Goal: Task Accomplishment & Management: Use online tool/utility

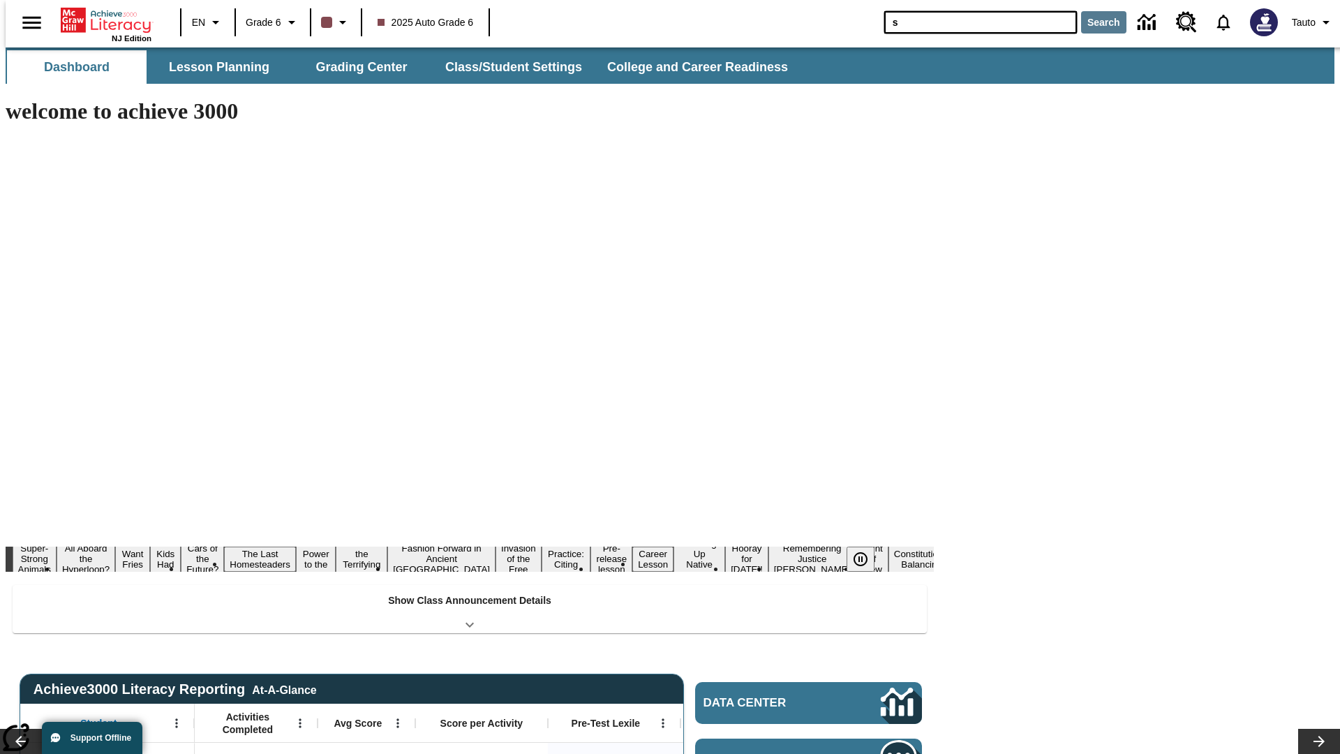
type input "s"
click at [1095, 22] on button "Search" at bounding box center [1103, 22] width 45 height 22
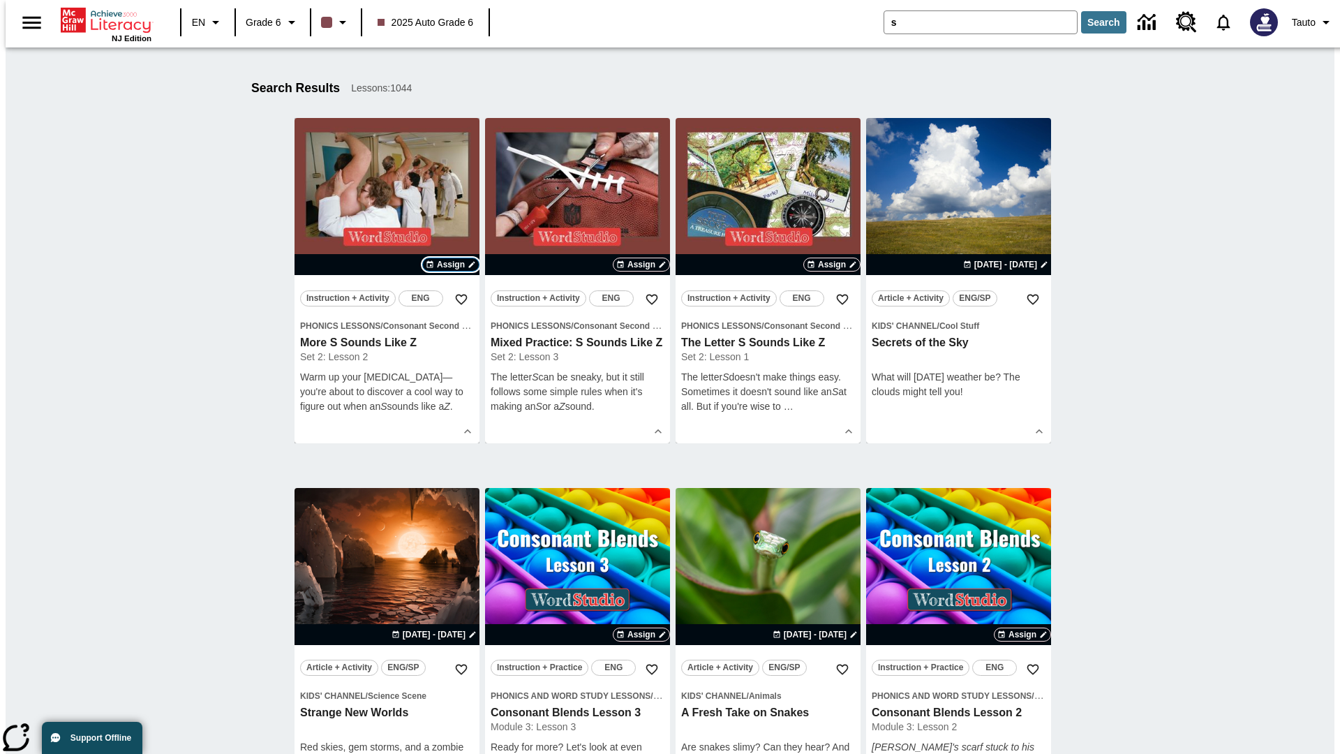
click at [451, 265] on span "Assign" at bounding box center [451, 264] width 28 height 13
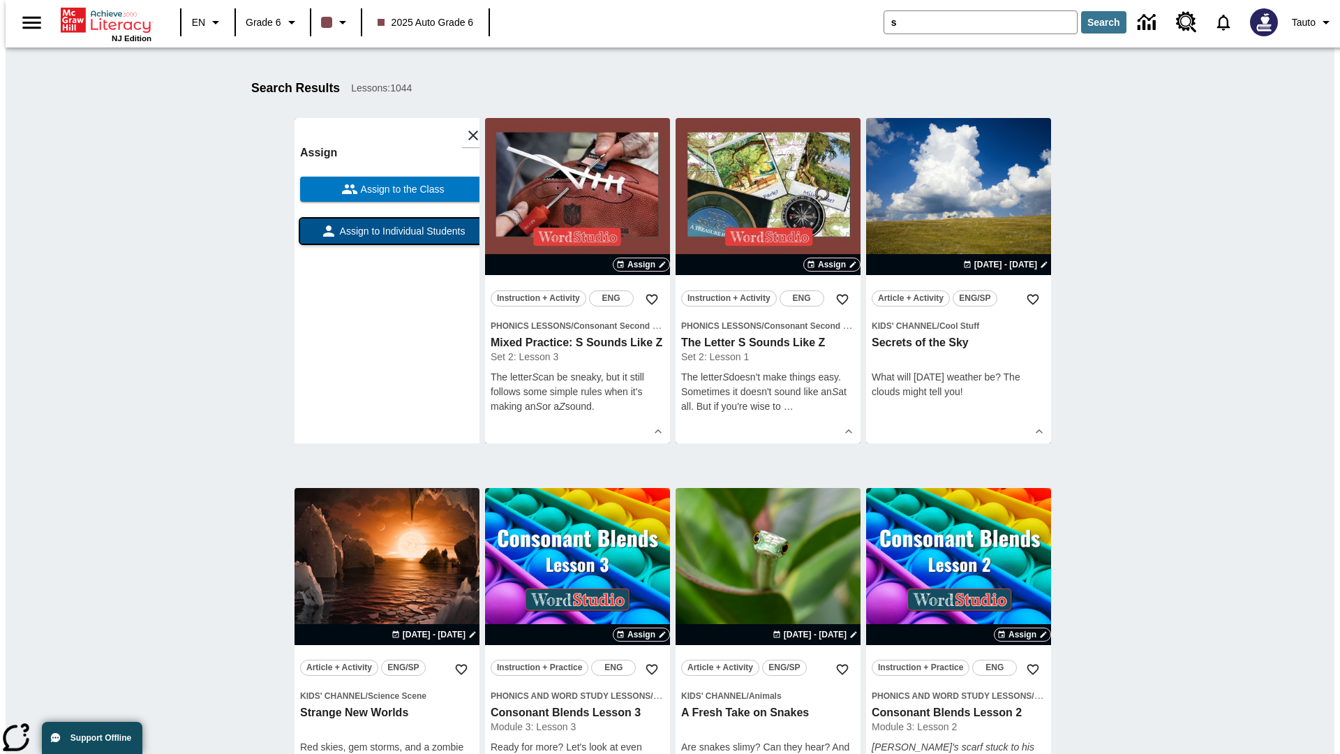
click at [387, 237] on span "Assign to Individual Students" at bounding box center [401, 231] width 128 height 15
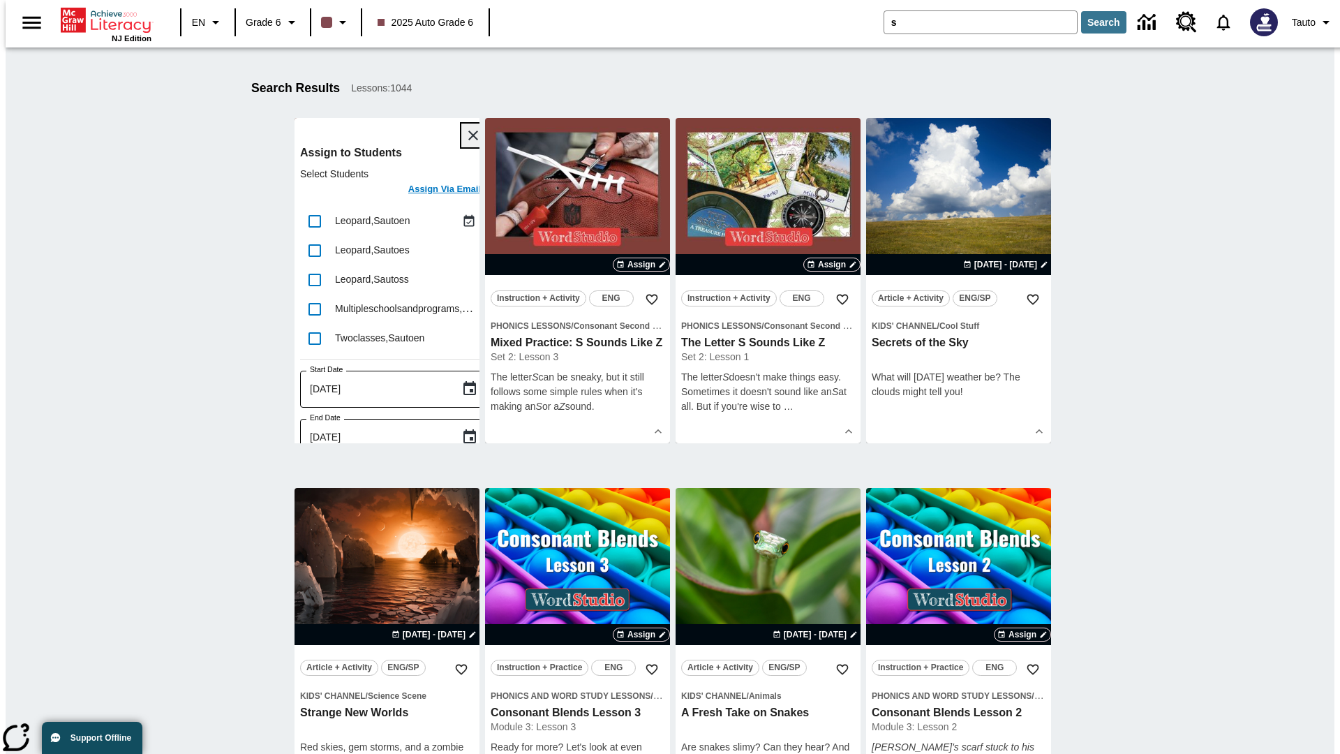
click at [468, 135] on icon "Close" at bounding box center [473, 136] width 10 height 10
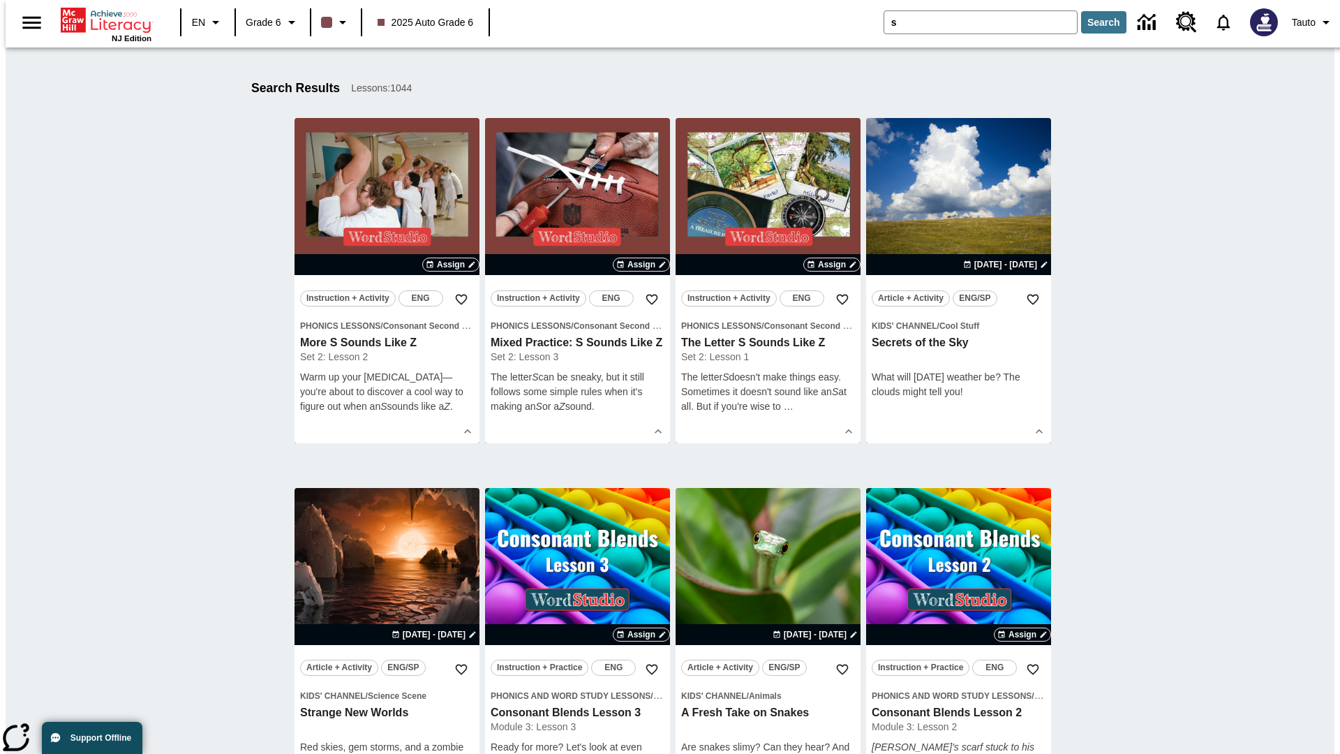
scroll to position [258, 0]
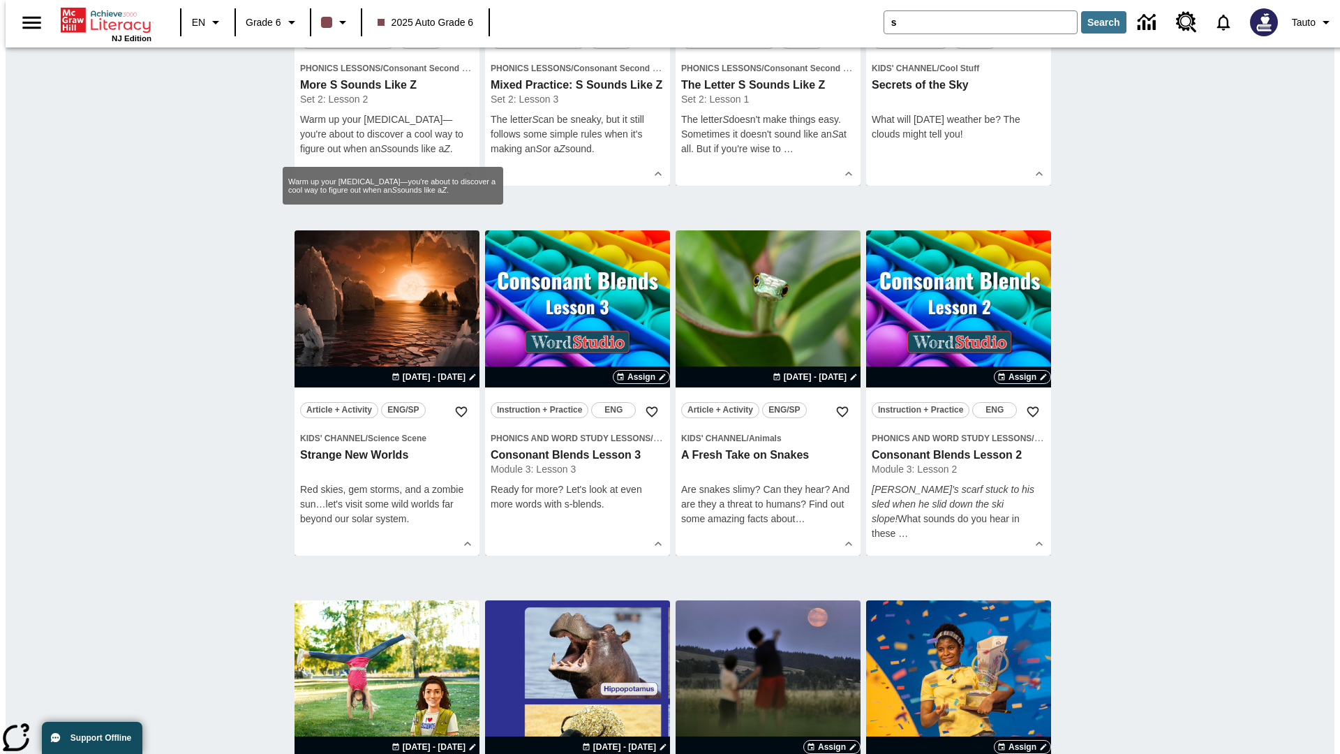
click at [451, 13] on span "Assign" at bounding box center [451, 7] width 28 height 13
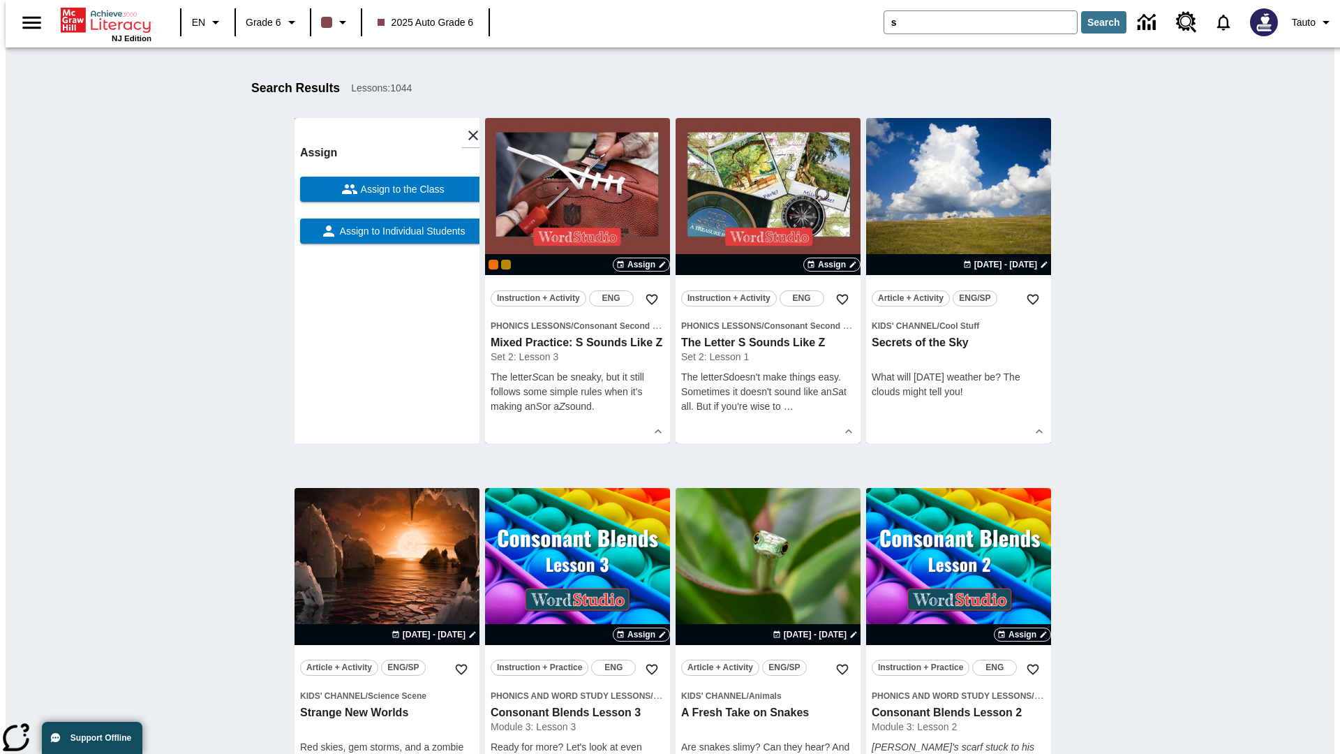
scroll to position [177, 0]
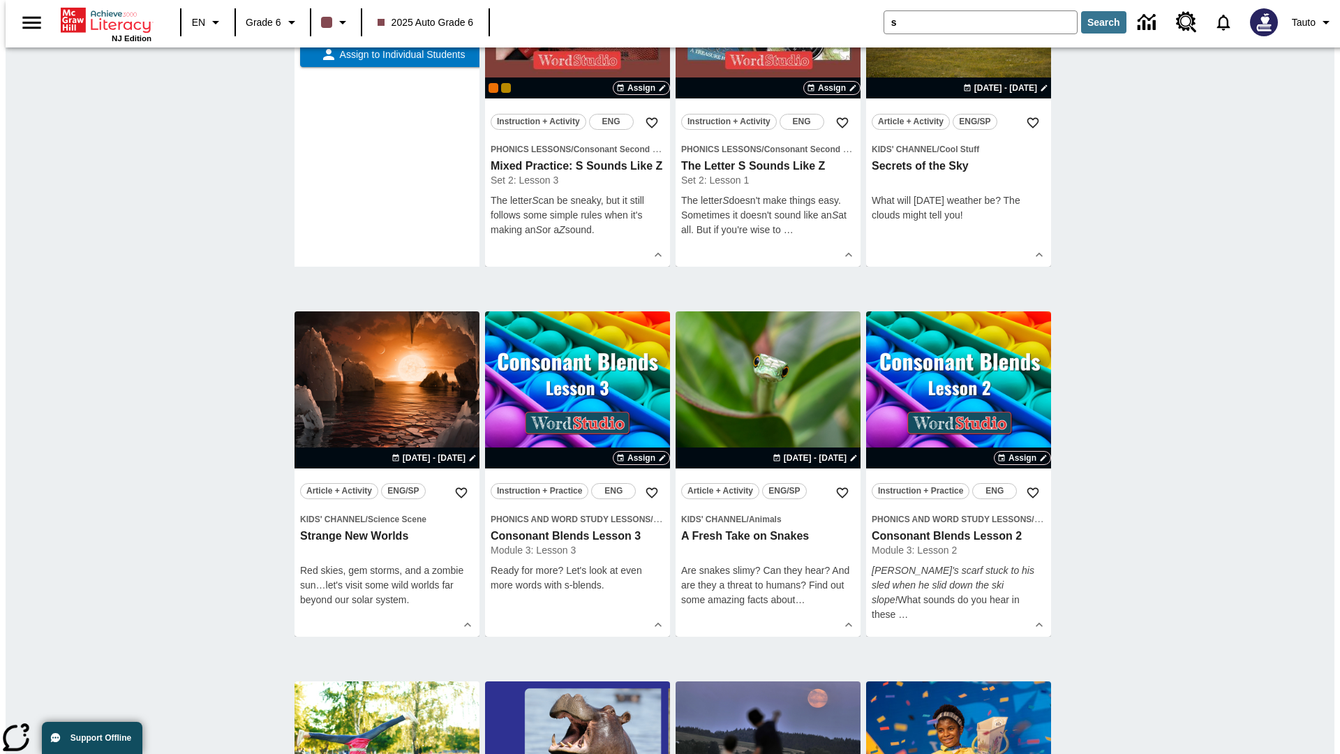
click at [387, 20] on span "Assign to the Class" at bounding box center [401, 13] width 87 height 15
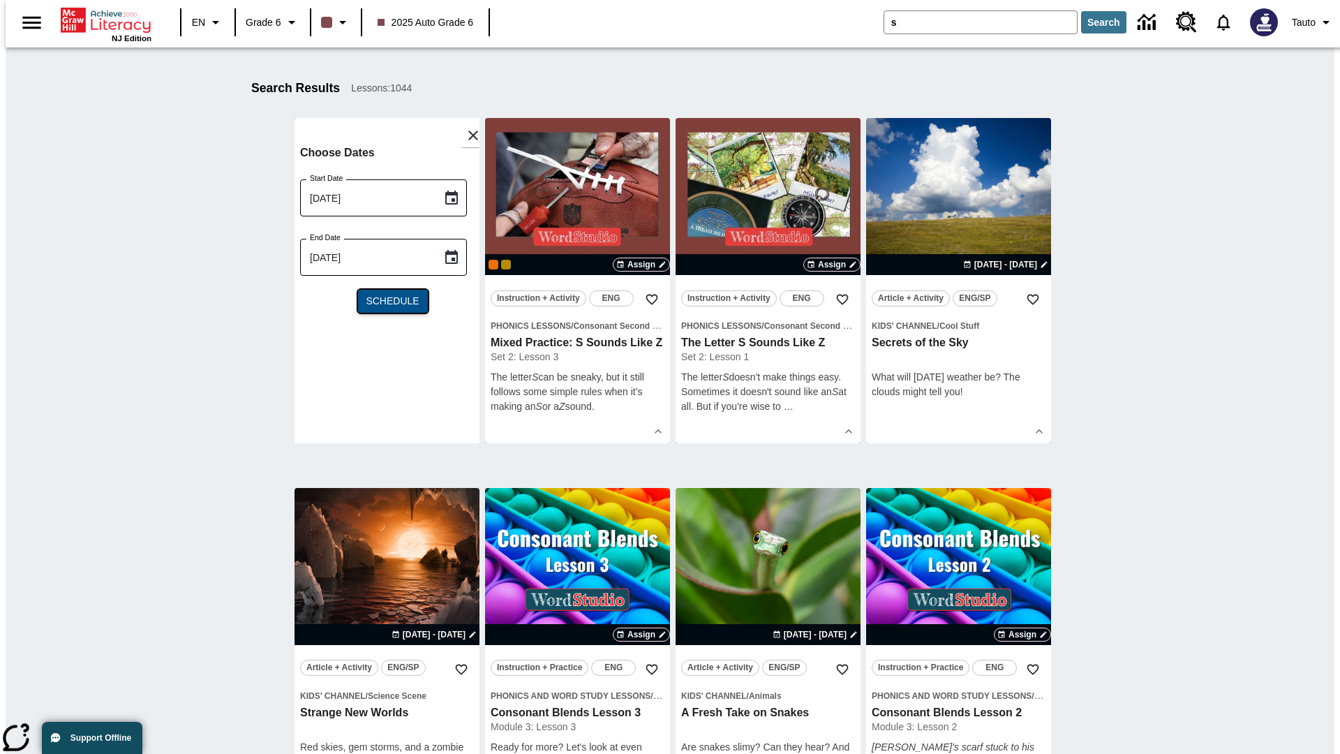
click at [387, 301] on span "Schedule" at bounding box center [392, 301] width 53 height 15
